Goal: Check status: Check status

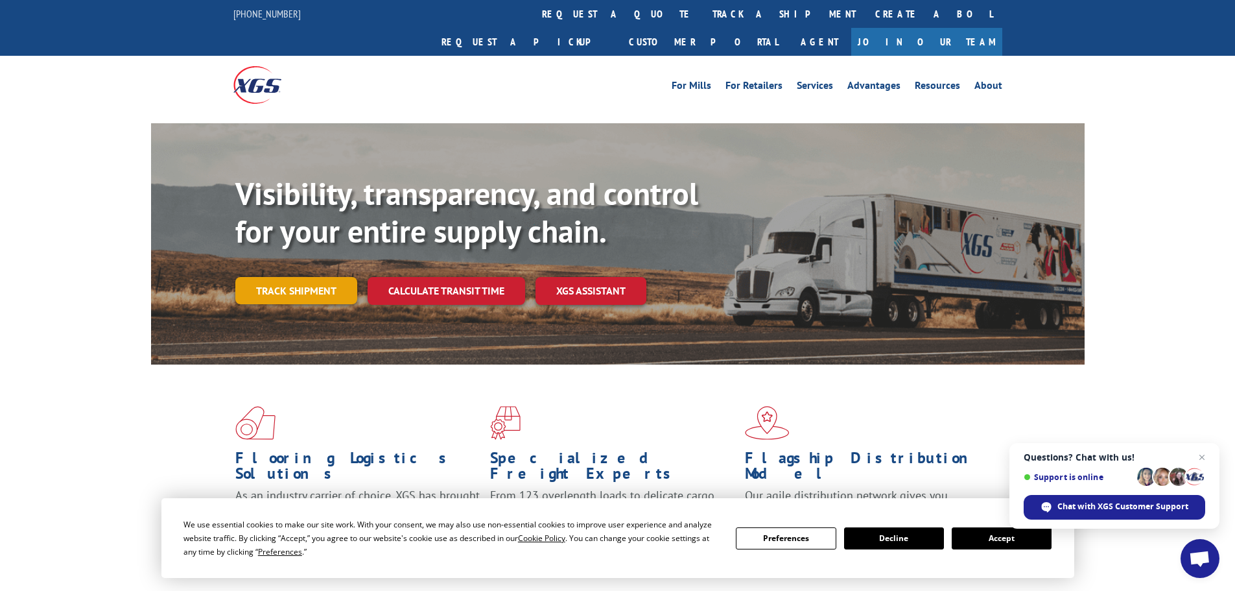
click at [294, 277] on link "Track shipment" at bounding box center [296, 290] width 122 height 27
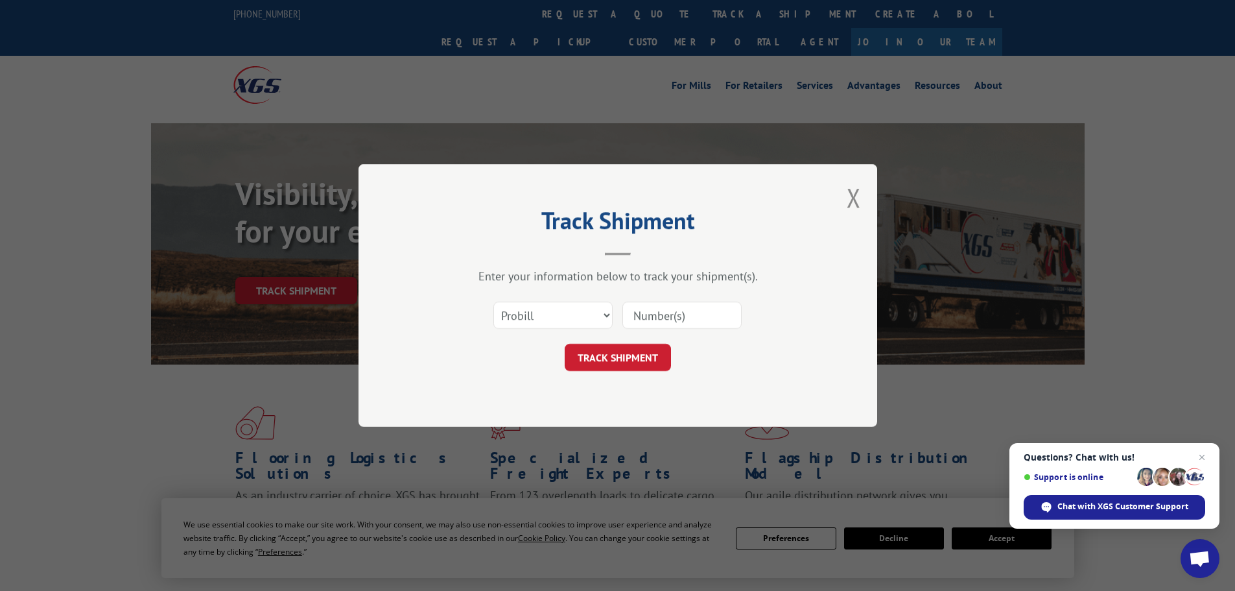
click at [654, 311] on input at bounding box center [682, 315] width 119 height 27
paste input "6019017"
type input "6019017"
click at [623, 364] on button "TRACK SHIPMENT" at bounding box center [618, 357] width 106 height 27
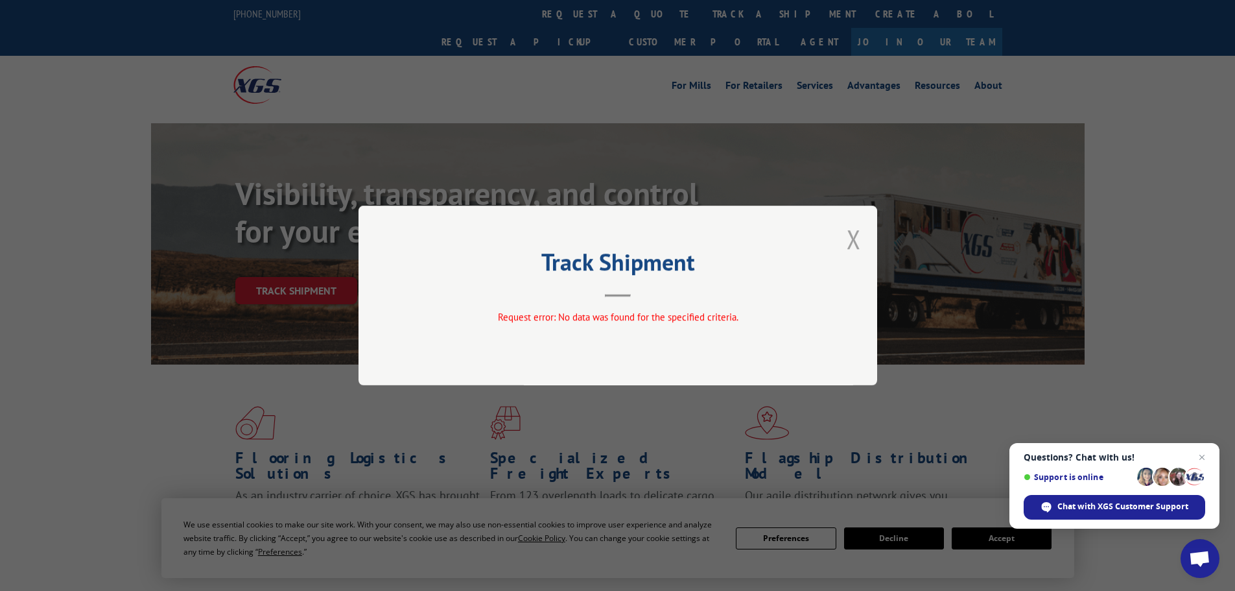
click at [854, 236] on button "Close modal" at bounding box center [854, 239] width 14 height 34
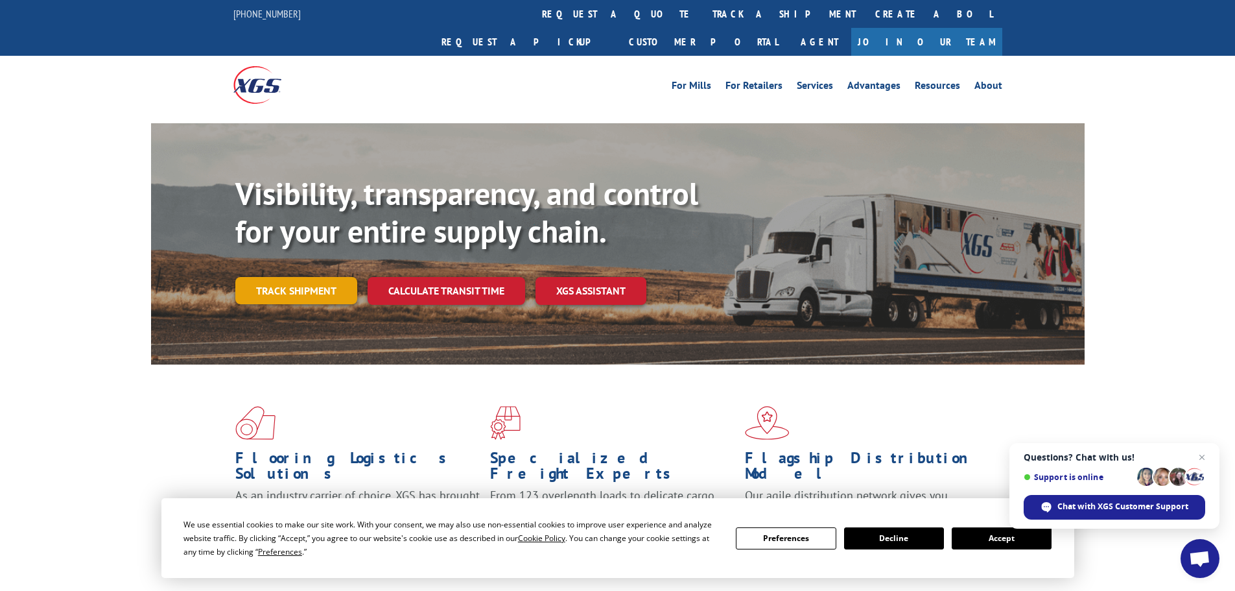
click at [309, 277] on link "Track shipment" at bounding box center [296, 290] width 122 height 27
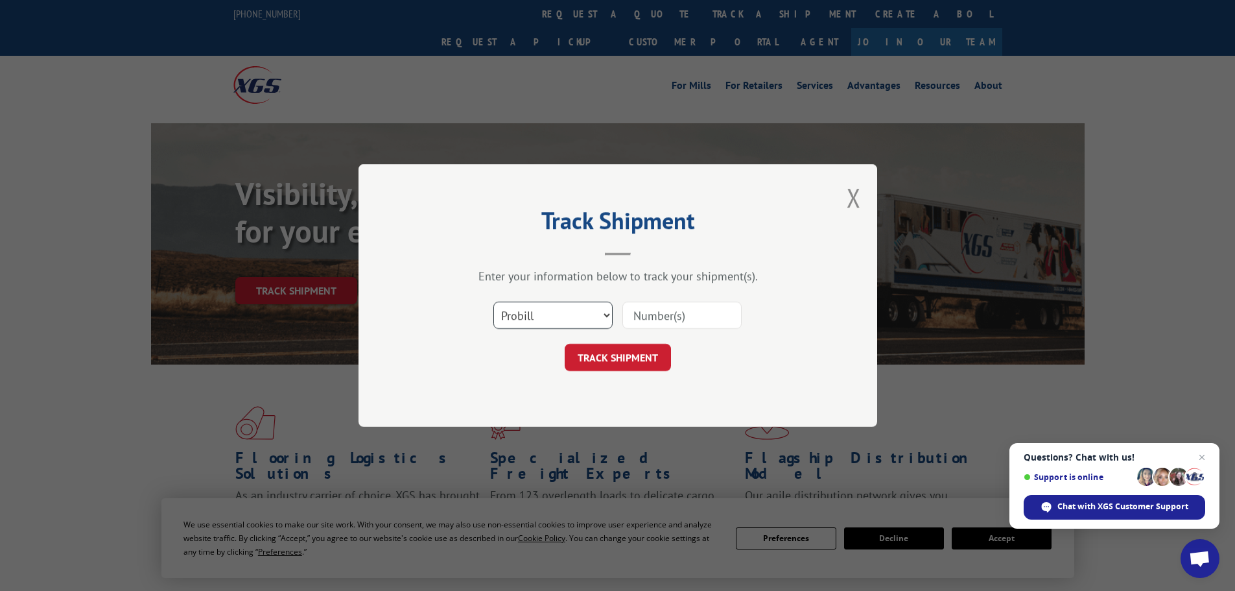
click at [544, 311] on select "Select category... Probill BOL PO" at bounding box center [553, 315] width 119 height 27
select select "bol"
click at [494, 302] on select "Select category... Probill BOL PO" at bounding box center [553, 315] width 119 height 27
click at [664, 316] on input at bounding box center [682, 315] width 119 height 27
paste input "6019017"
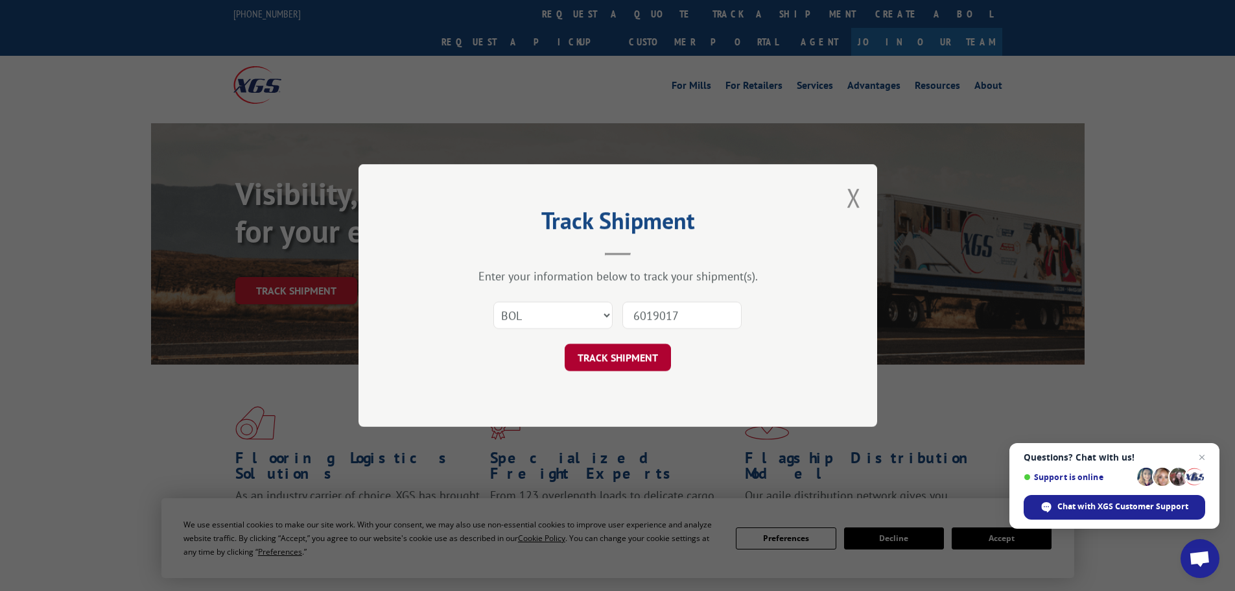
type input "6019017"
click at [626, 361] on button "TRACK SHIPMENT" at bounding box center [618, 357] width 106 height 27
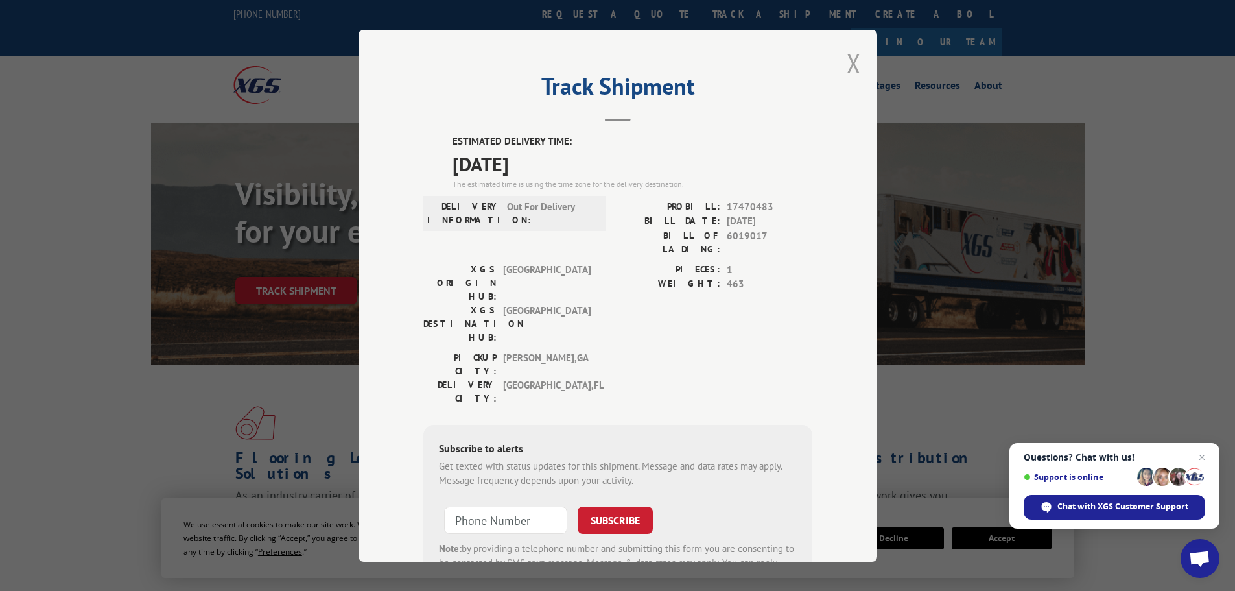
click at [847, 58] on button "Close modal" at bounding box center [854, 63] width 14 height 34
